Goal: Task Accomplishment & Management: Complete application form

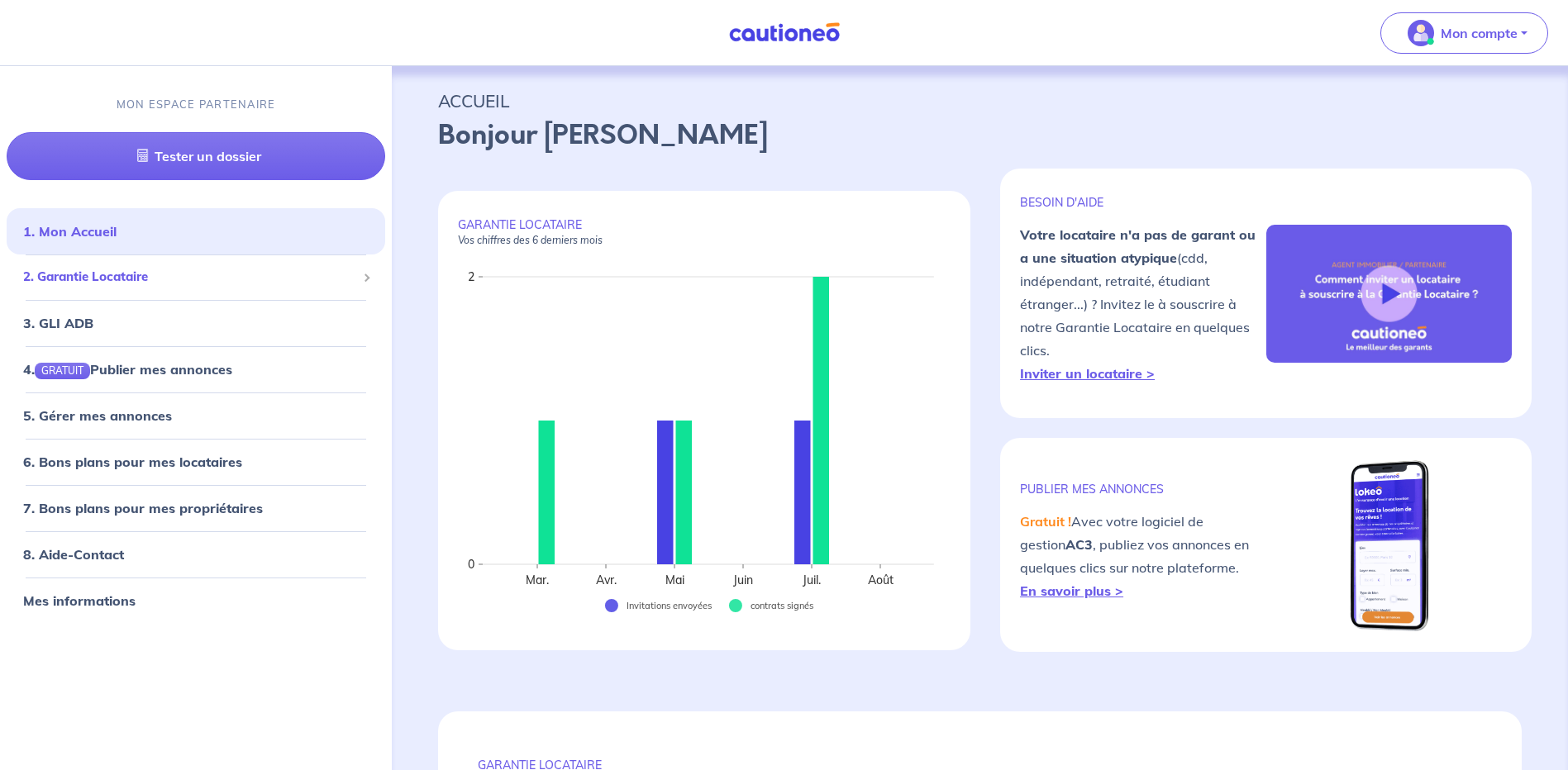
click at [124, 281] on span "2. Garantie Locataire" at bounding box center [189, 277] width 333 height 19
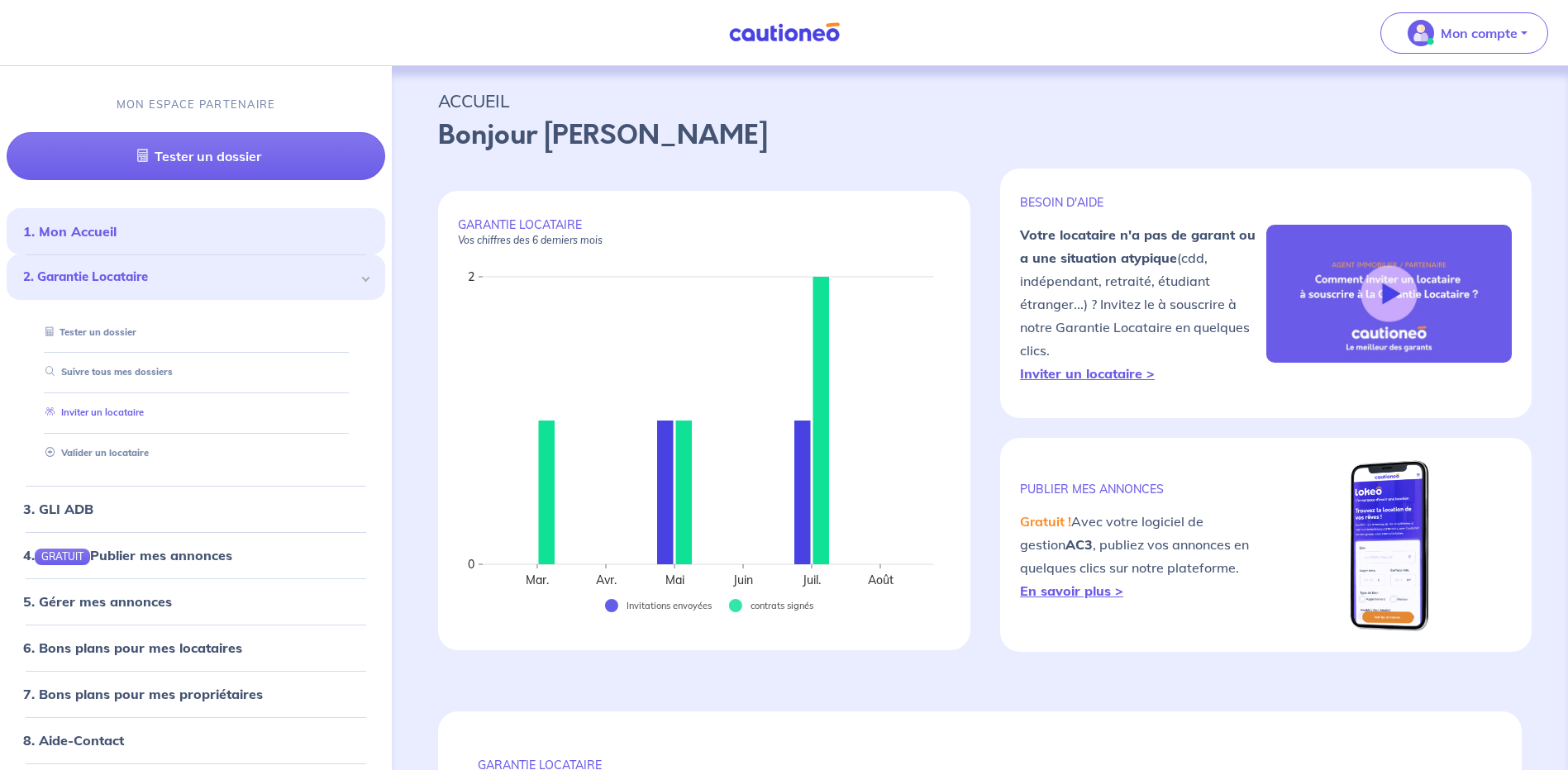
click at [114, 410] on link "Inviter un locataire" at bounding box center [91, 412] width 105 height 12
select select "FR"
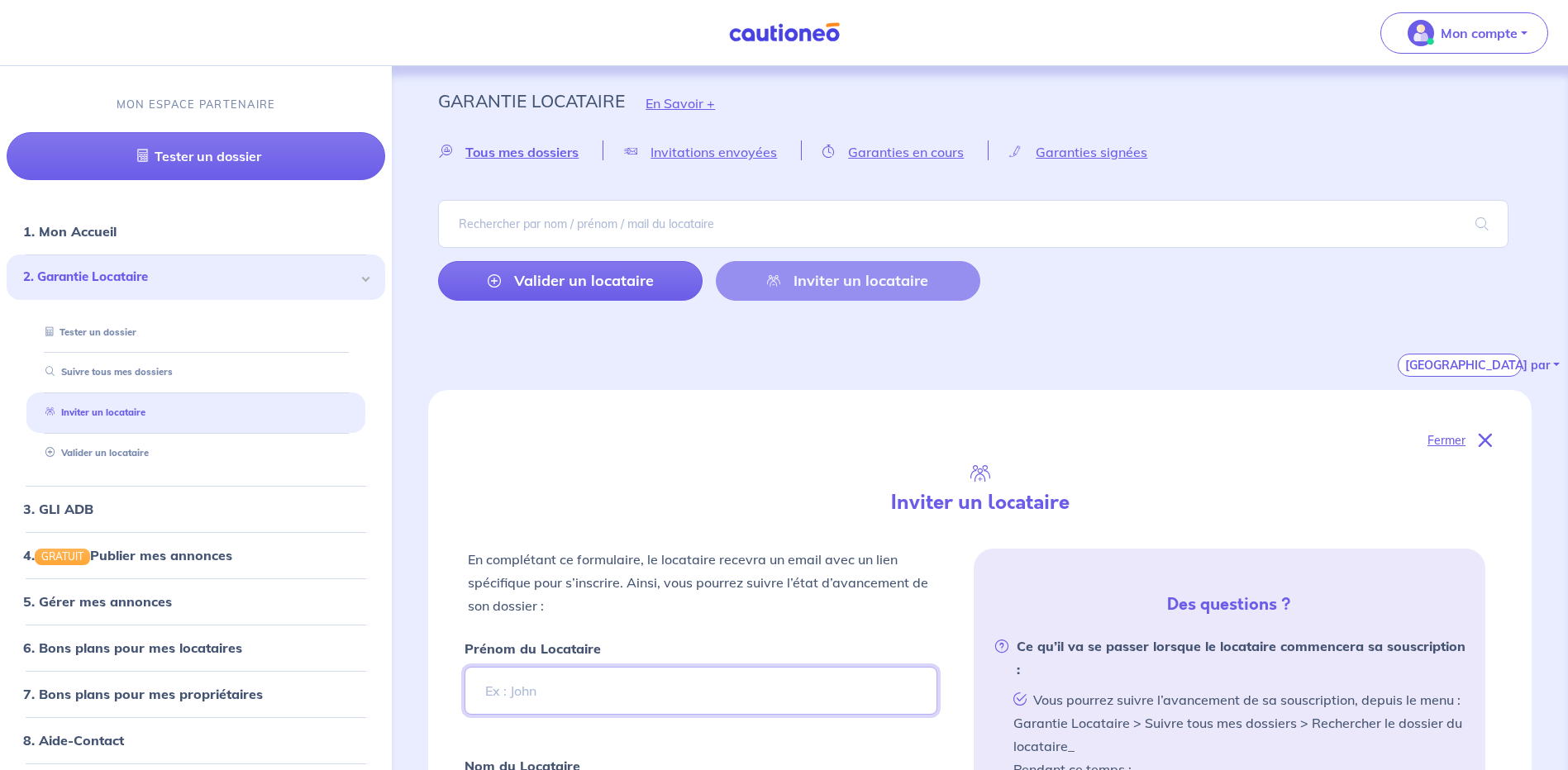
scroll to position [248, 0]
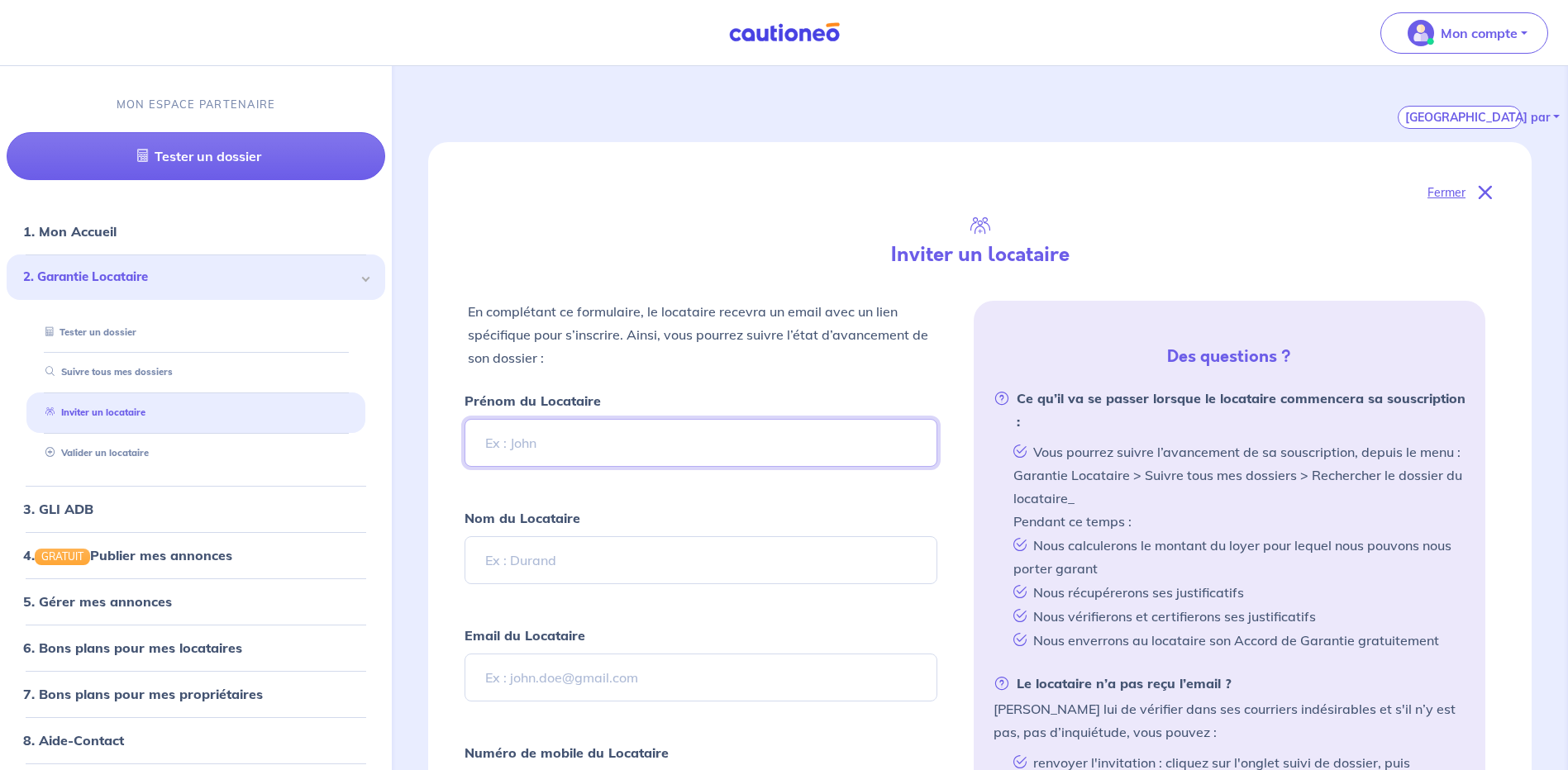
click at [604, 440] on input "Prénom du Locataire" at bounding box center [700, 443] width 472 height 48
type input "[PERSON_NAME]"
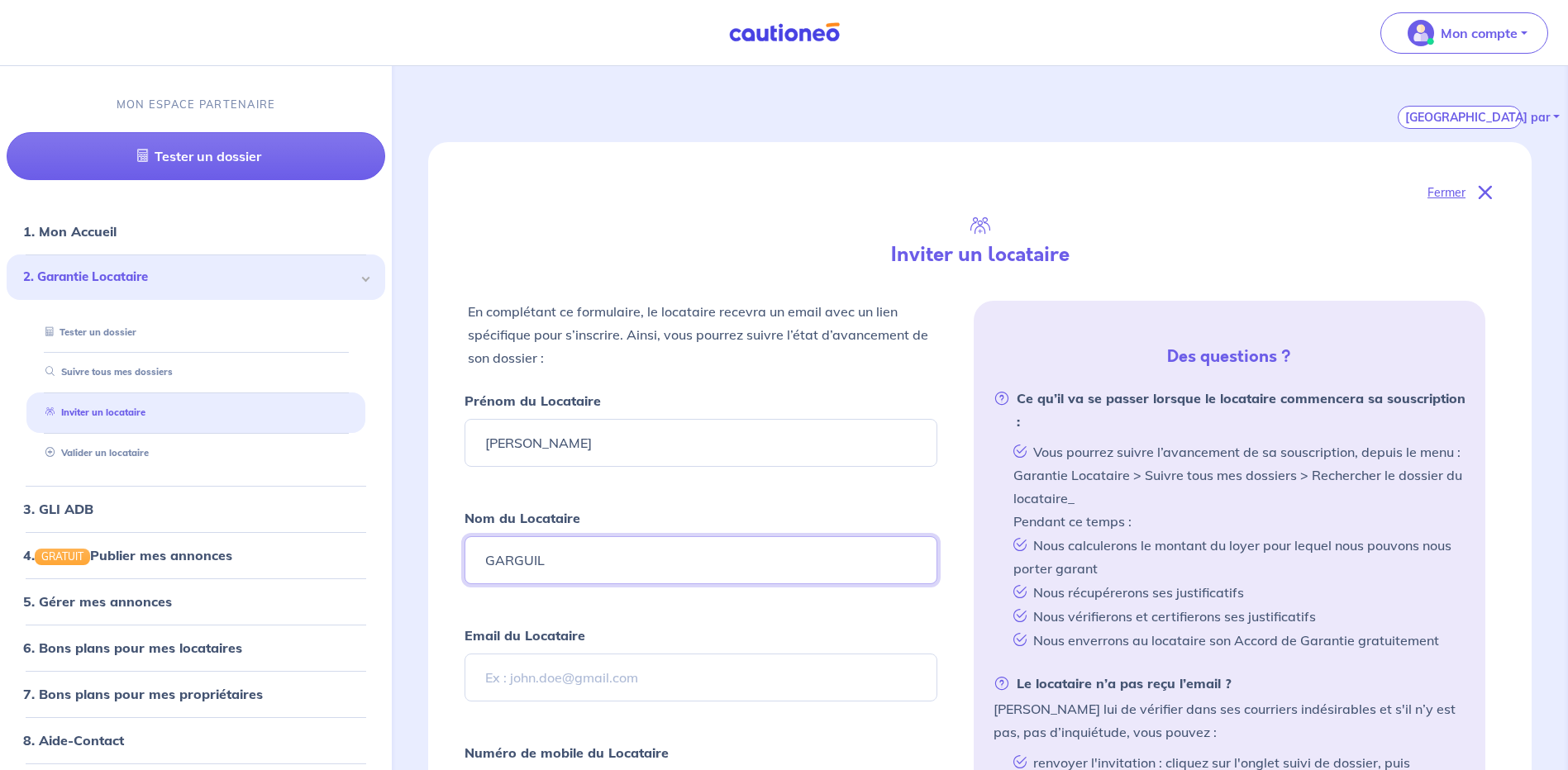
type input "GARGUIL"
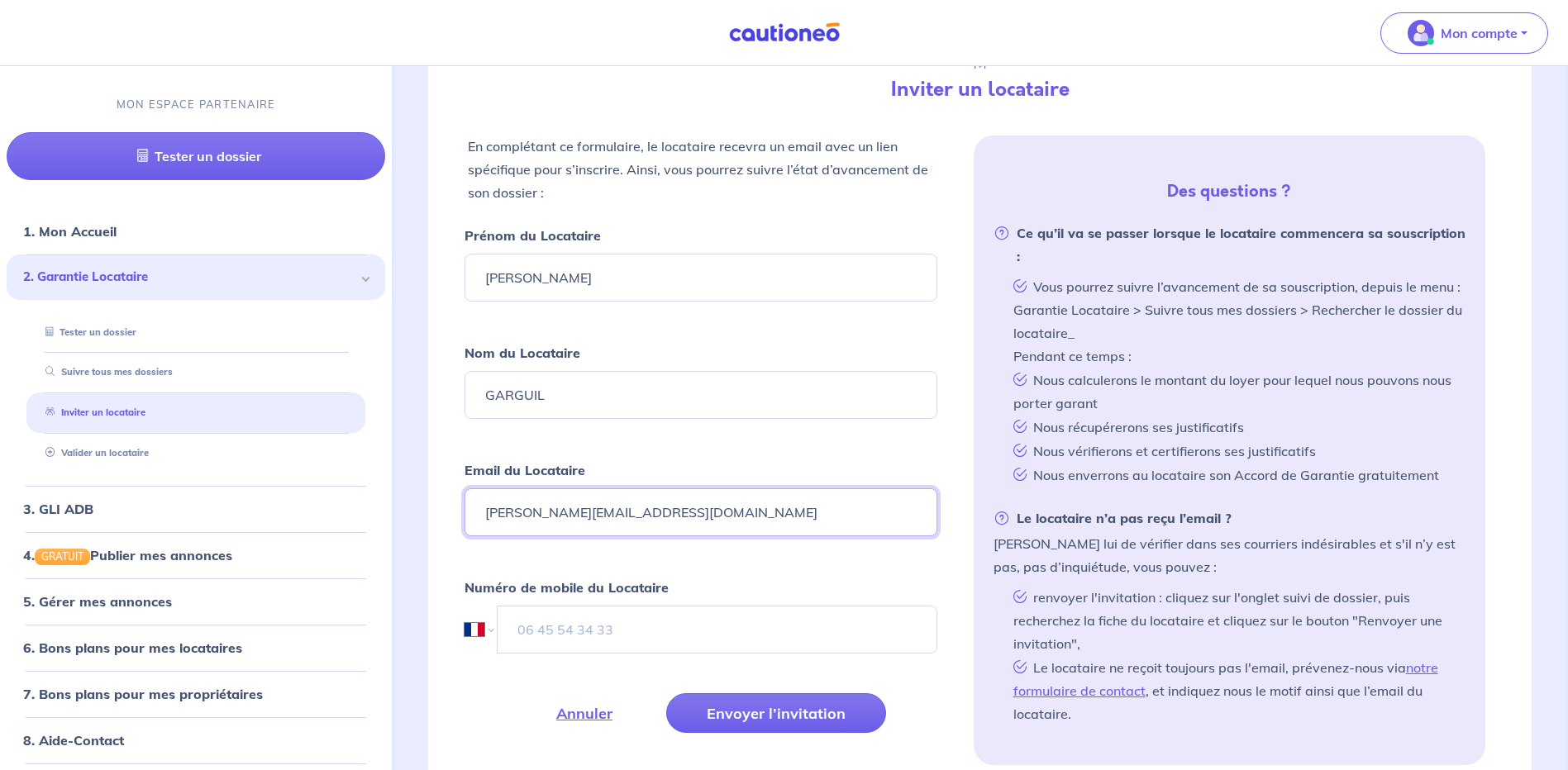
scroll to position [579, 0]
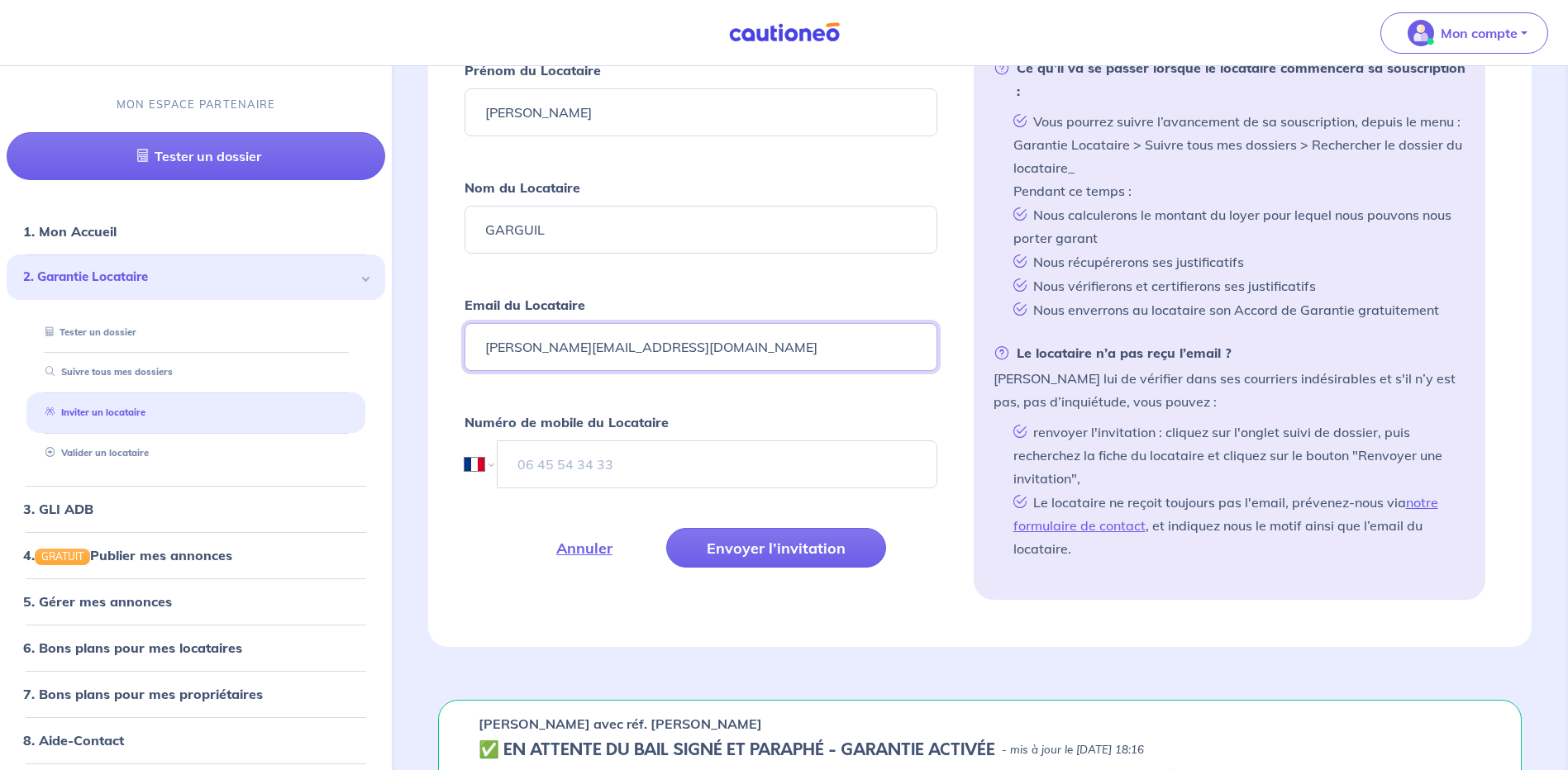
type input "[PERSON_NAME][EMAIL_ADDRESS][DOMAIN_NAME]"
click at [680, 472] on input "tel" at bounding box center [717, 463] width 440 height 48
type input "06 70 14 98 85"
click at [740, 544] on button "Envoyer l’invitation" at bounding box center [776, 548] width 220 height 40
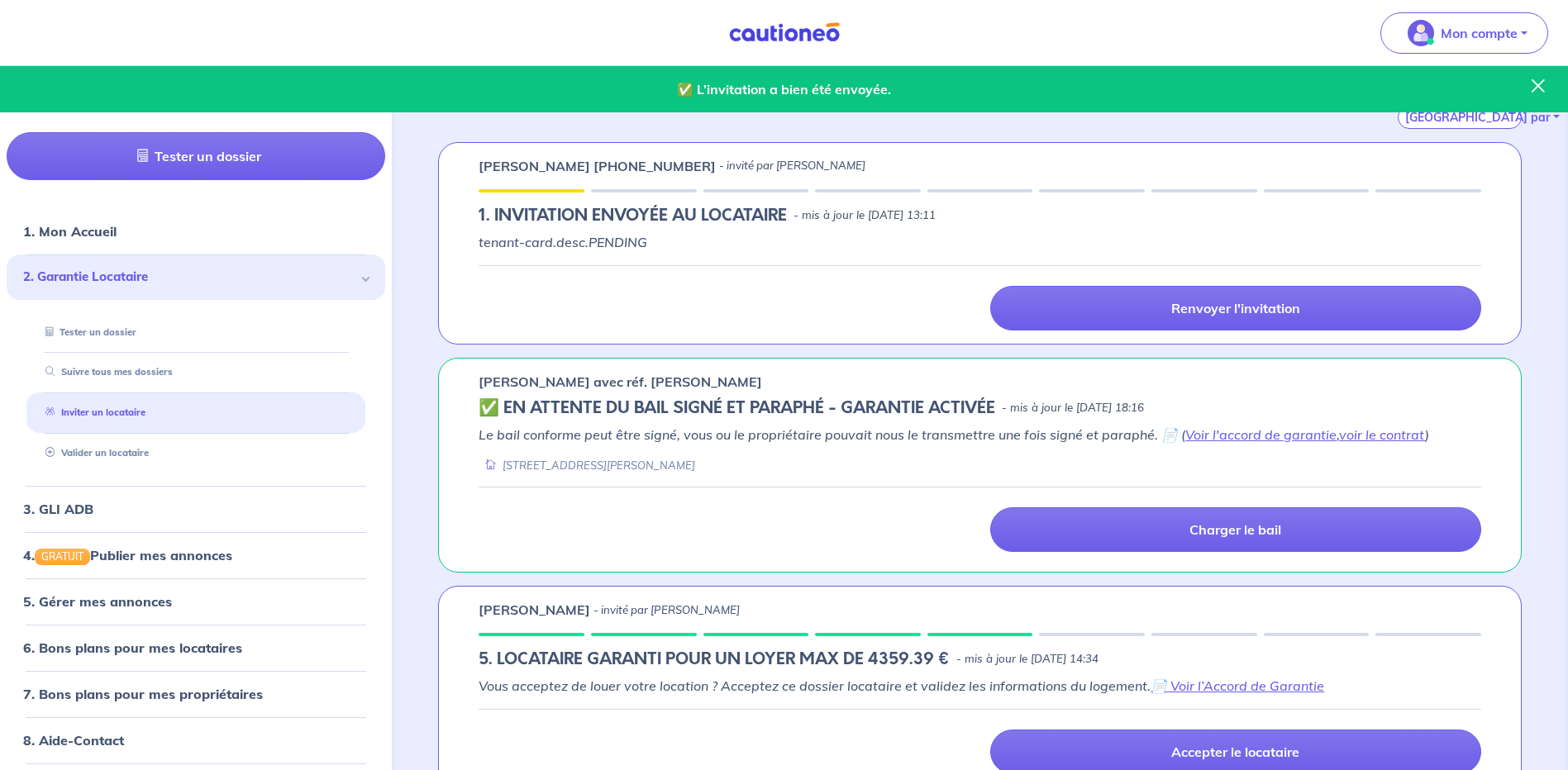
scroll to position [165, 0]
